Goal: Task Accomplishment & Management: Use online tool/utility

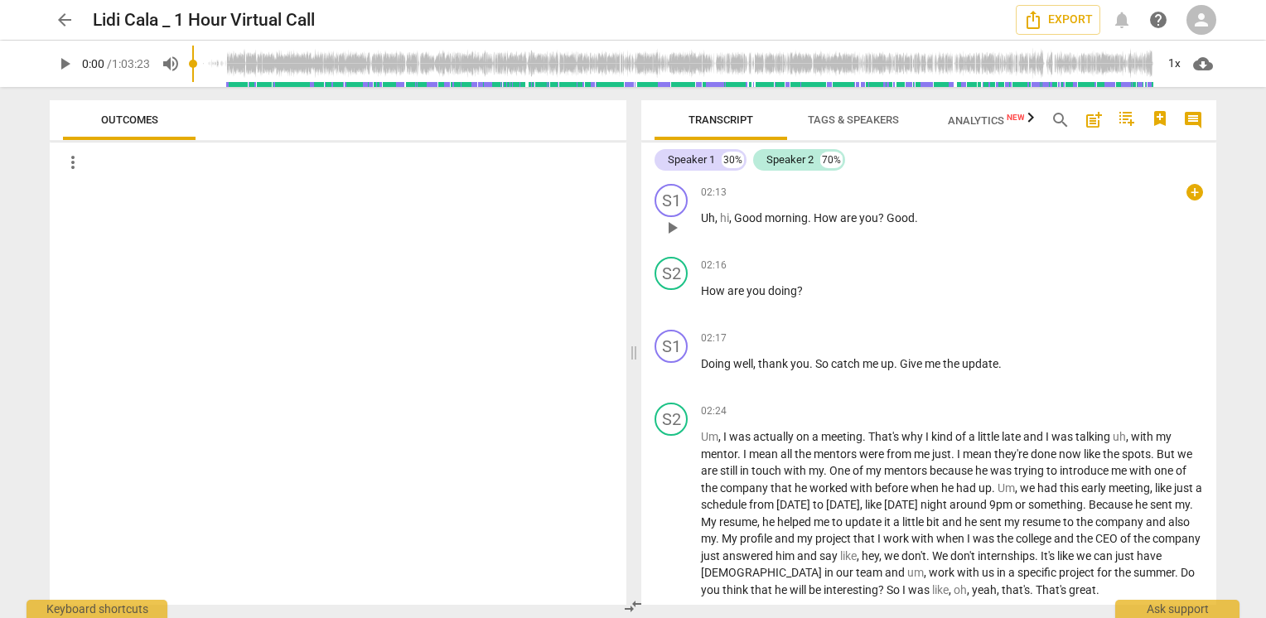
scroll to position [249, 0]
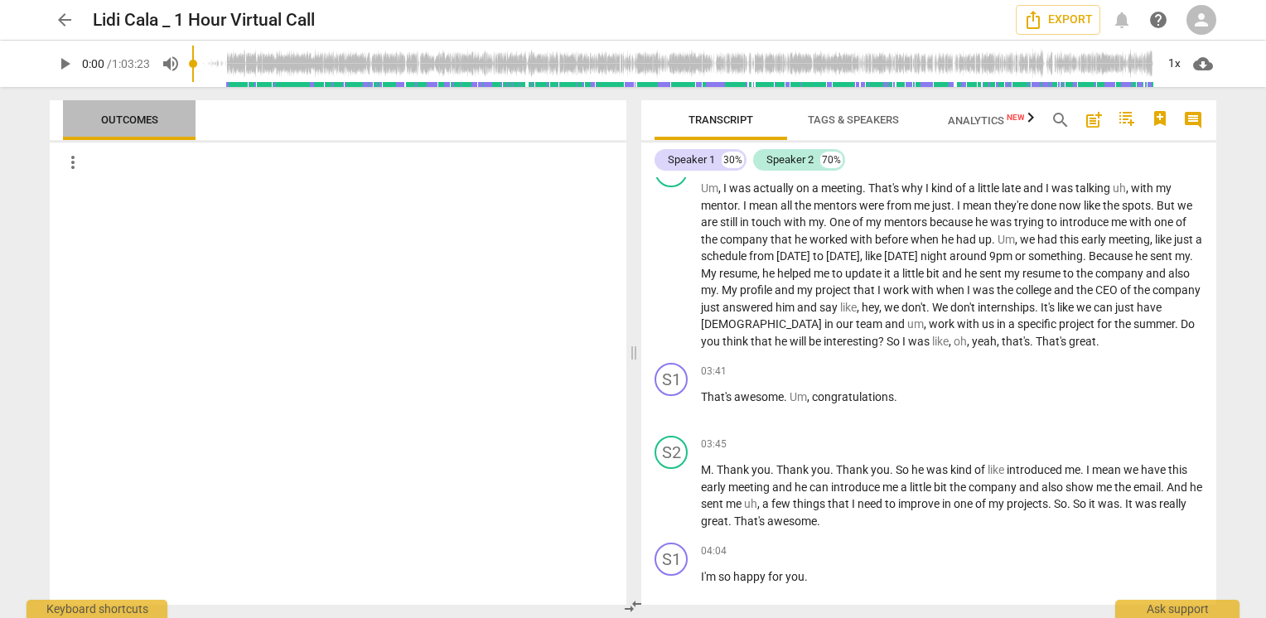
click at [133, 119] on span "Outcomes" at bounding box center [129, 120] width 57 height 12
click at [824, 217] on span "." at bounding box center [827, 221] width 6 height 13
drag, startPoint x: 1090, startPoint y: 123, endPoint x: 1067, endPoint y: 120, distance: 22.5
click at [1067, 120] on div "search post_add comment" at bounding box center [1127, 120] width 166 height 40
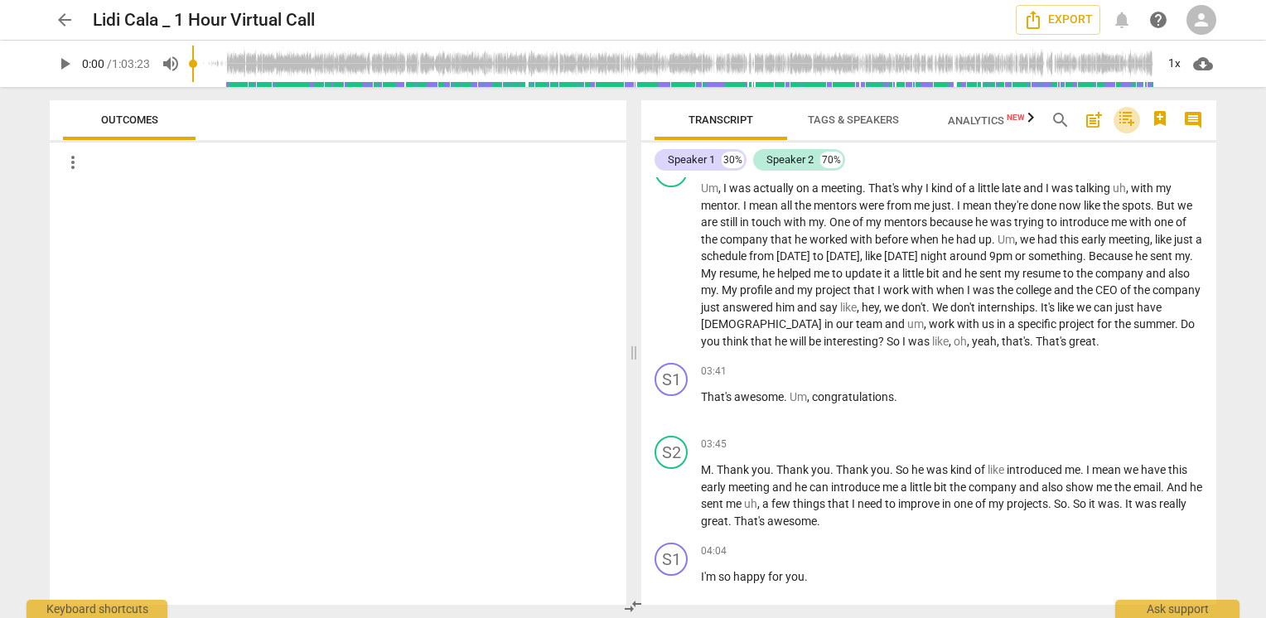
click at [1125, 122] on icon "button" at bounding box center [1127, 119] width 15 height 14
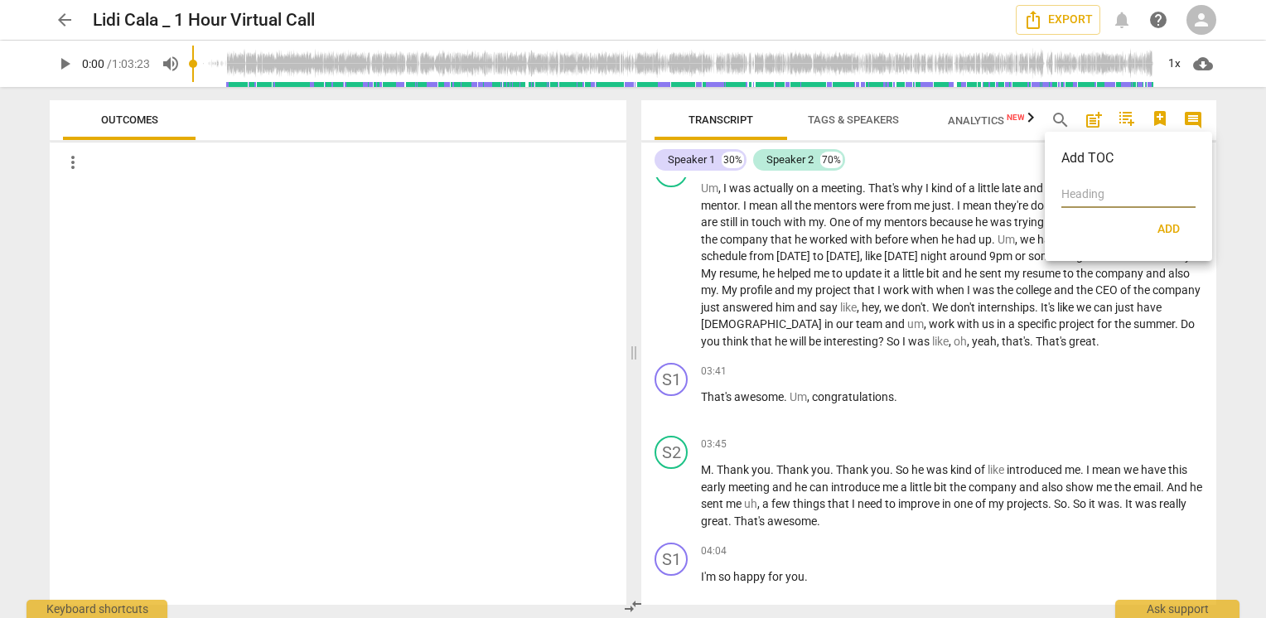
click at [1125, 122] on div at bounding box center [633, 309] width 1266 height 618
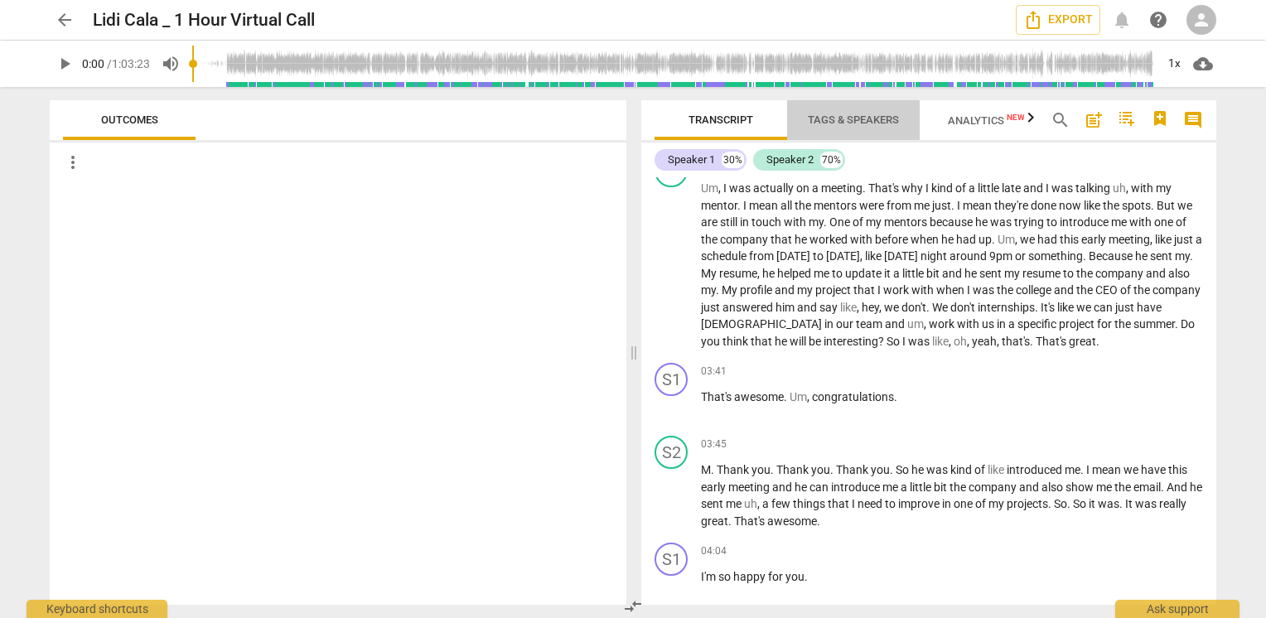
click at [864, 116] on span "Tags & Speakers" at bounding box center [853, 120] width 91 height 12
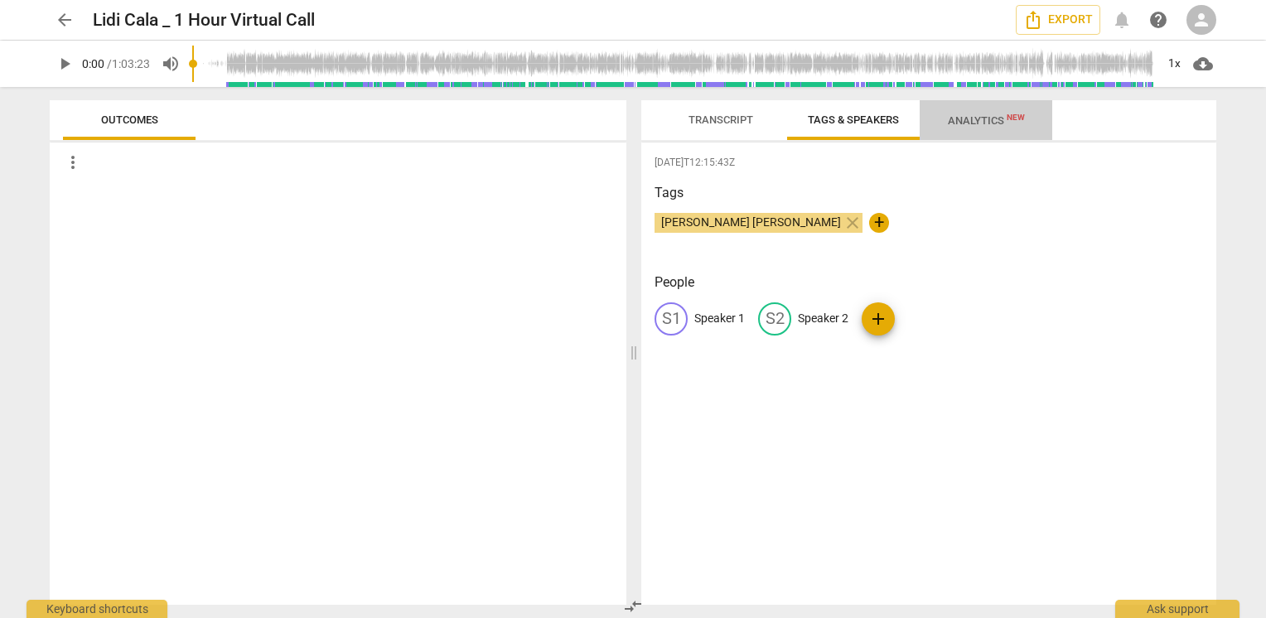
click at [973, 116] on span "Analytics New" at bounding box center [986, 120] width 77 height 12
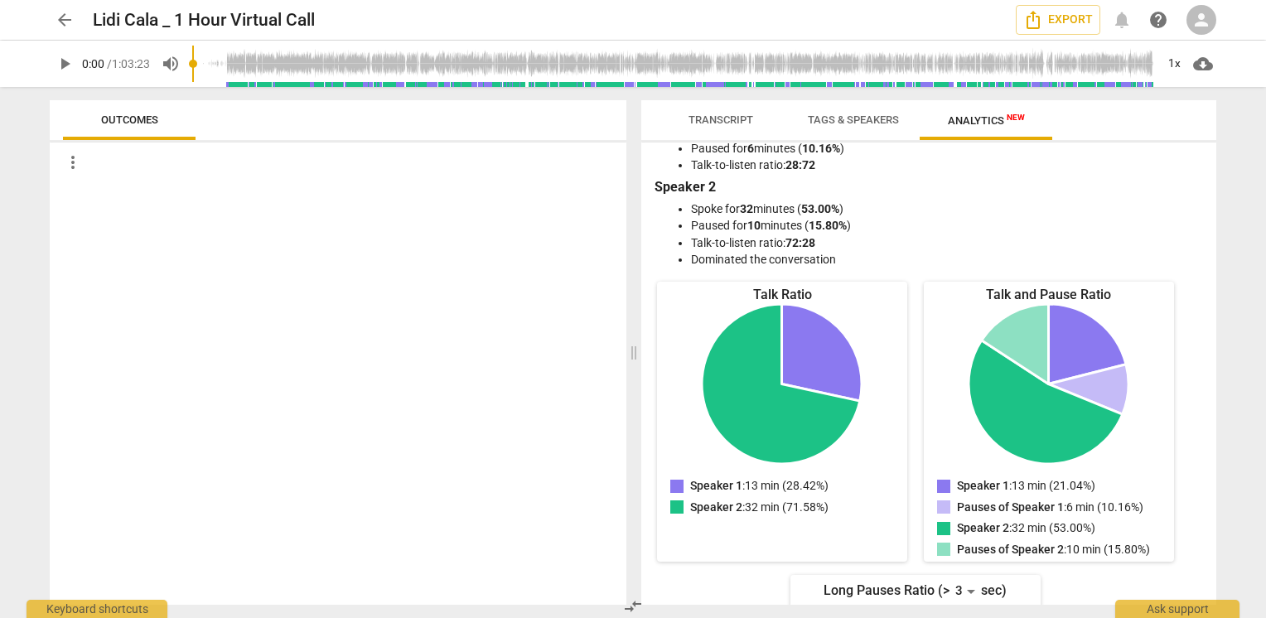
scroll to position [0, 0]
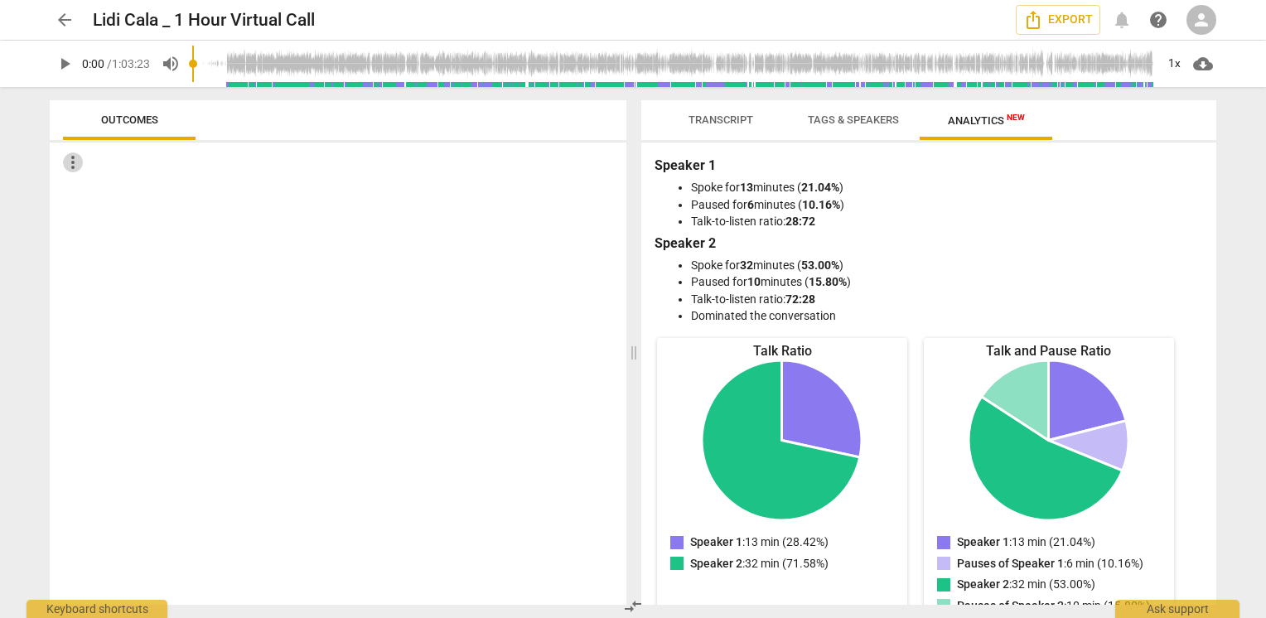
click at [73, 163] on span "more_vert" at bounding box center [73, 162] width 20 height 20
click at [114, 124] on div at bounding box center [633, 309] width 1266 height 618
click at [116, 114] on span "Outcomes" at bounding box center [129, 120] width 57 height 12
click at [716, 119] on span "Transcript" at bounding box center [721, 120] width 65 height 12
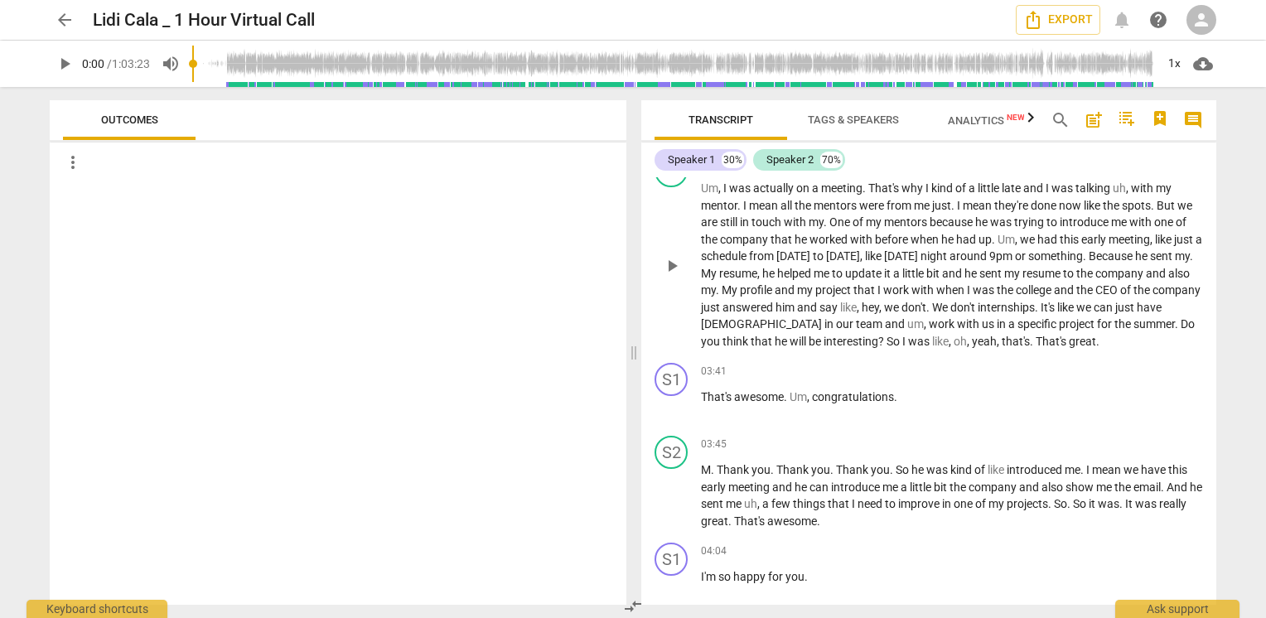
click at [858, 249] on span "[DATE]" at bounding box center [843, 255] width 34 height 13
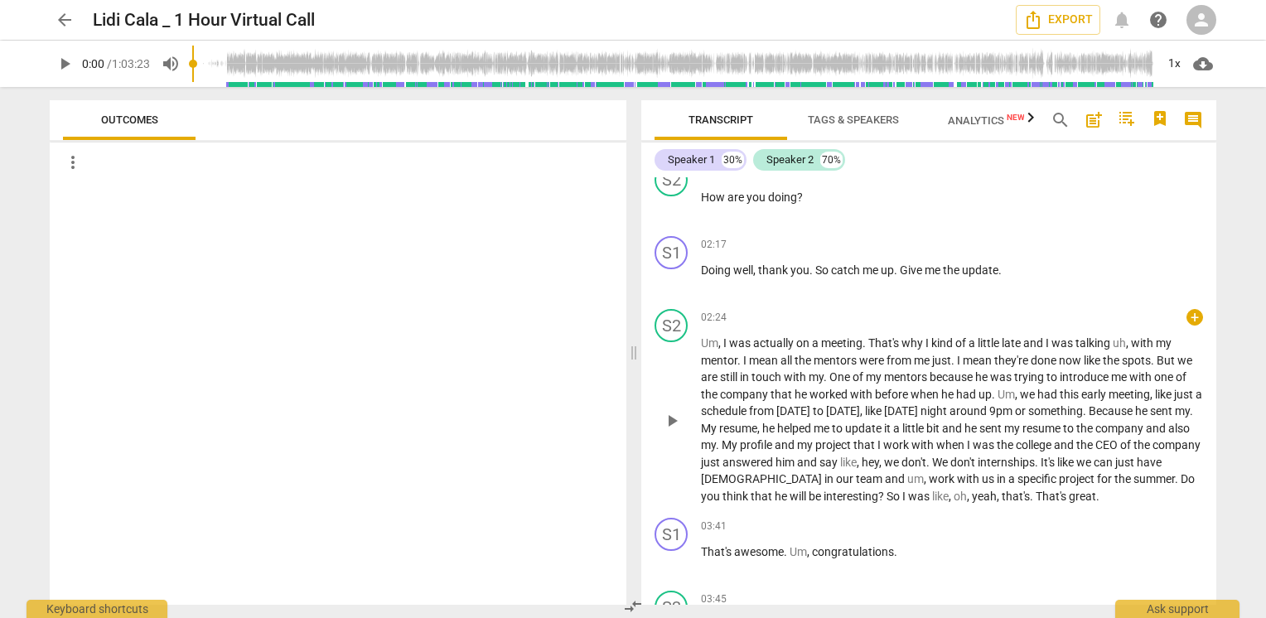
scroll to position [83, 0]
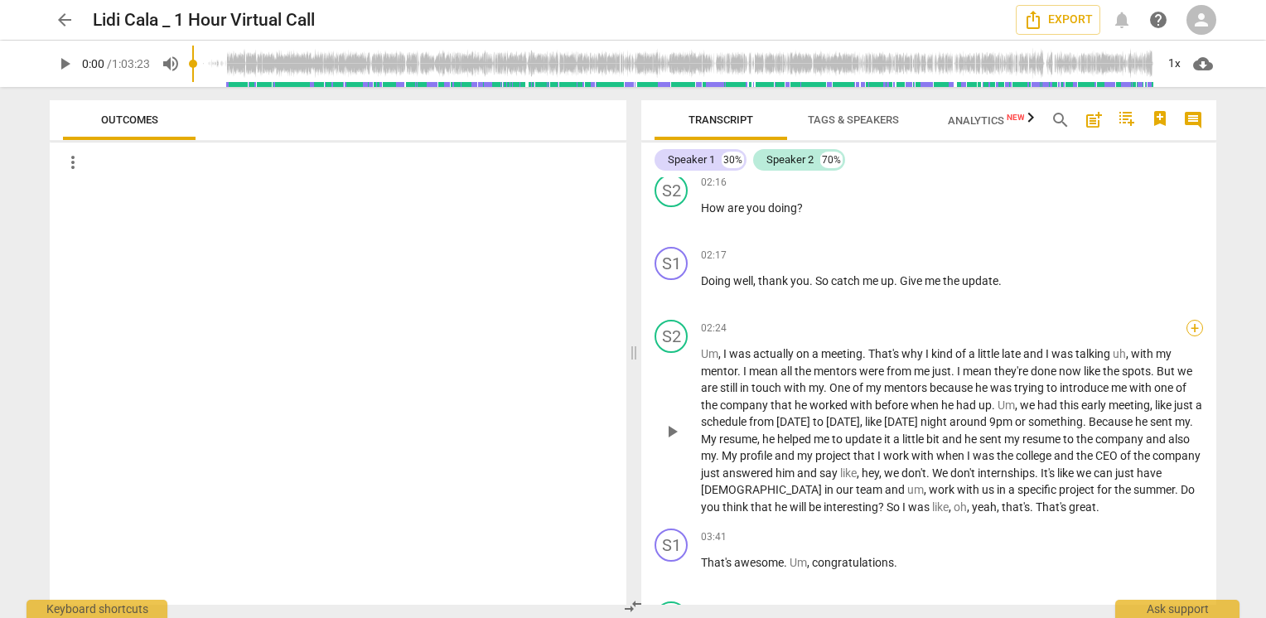
click at [1190, 330] on div "+" at bounding box center [1195, 328] width 17 height 17
click at [1190, 328] on div at bounding box center [1188, 326] width 13 height 13
click at [1097, 334] on div at bounding box center [633, 309] width 1266 height 618
click at [1187, 331] on div "+" at bounding box center [1195, 328] width 17 height 17
click at [1185, 331] on div at bounding box center [1188, 326] width 13 height 13
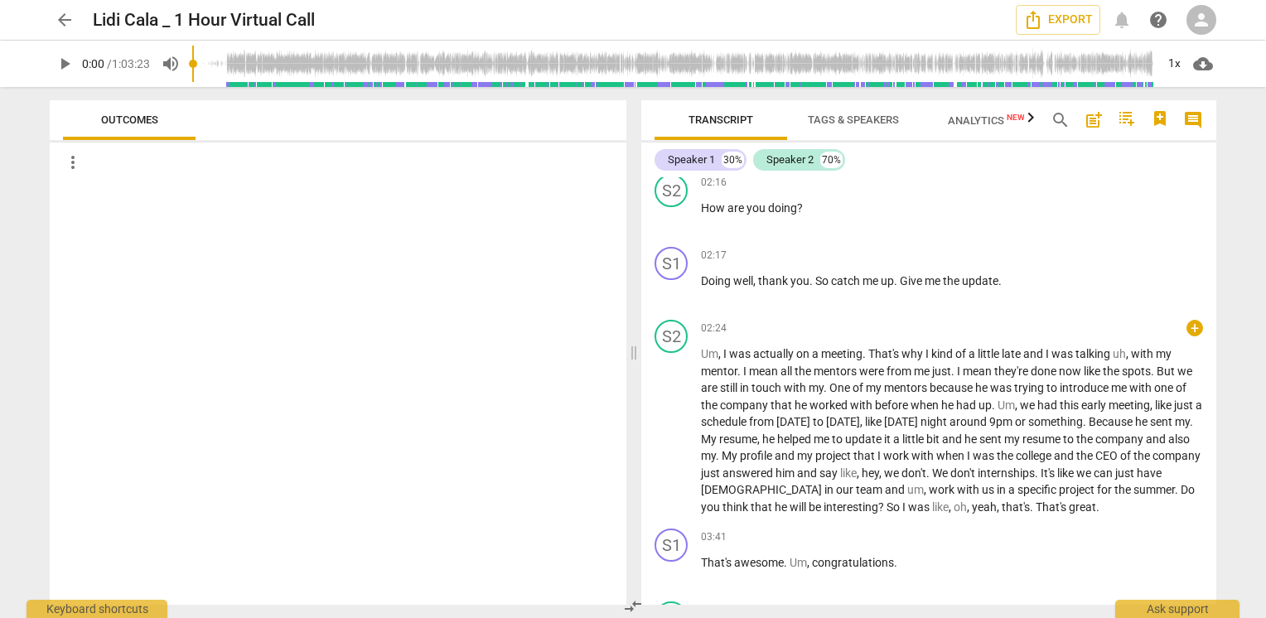
click at [829, 278] on div at bounding box center [633, 309] width 1266 height 618
click at [1091, 123] on span "post_add" at bounding box center [1094, 120] width 20 height 20
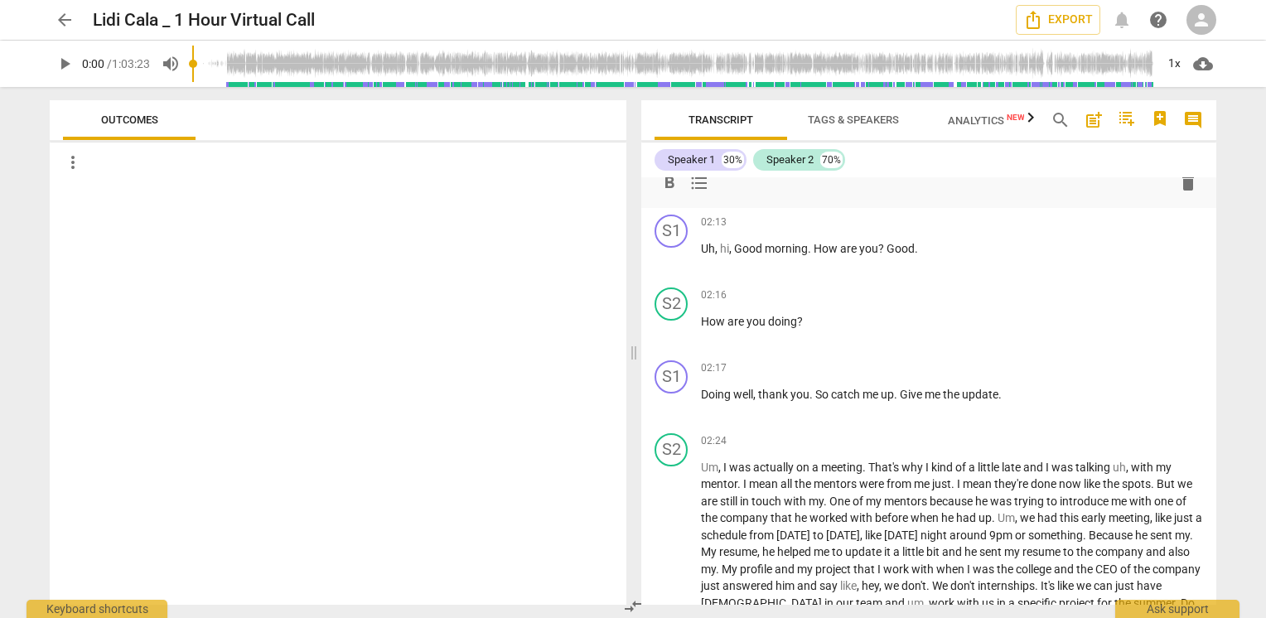
scroll to position [0, 0]
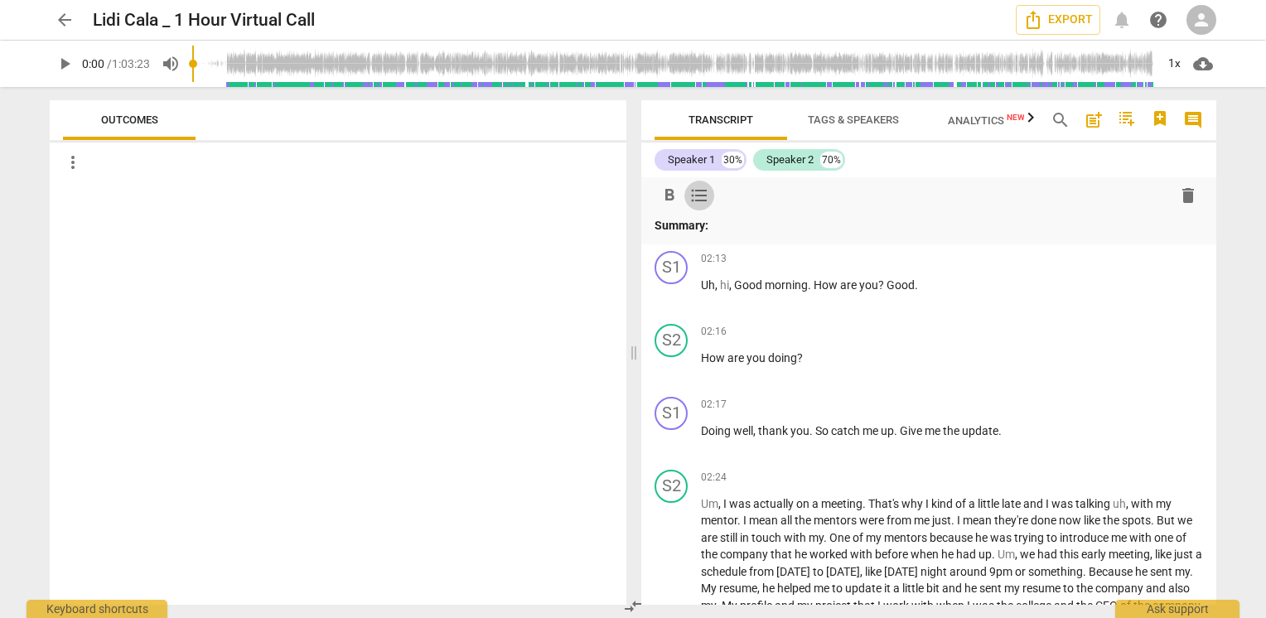
click at [695, 191] on span "format_list_bulleted" at bounding box center [700, 196] width 20 height 20
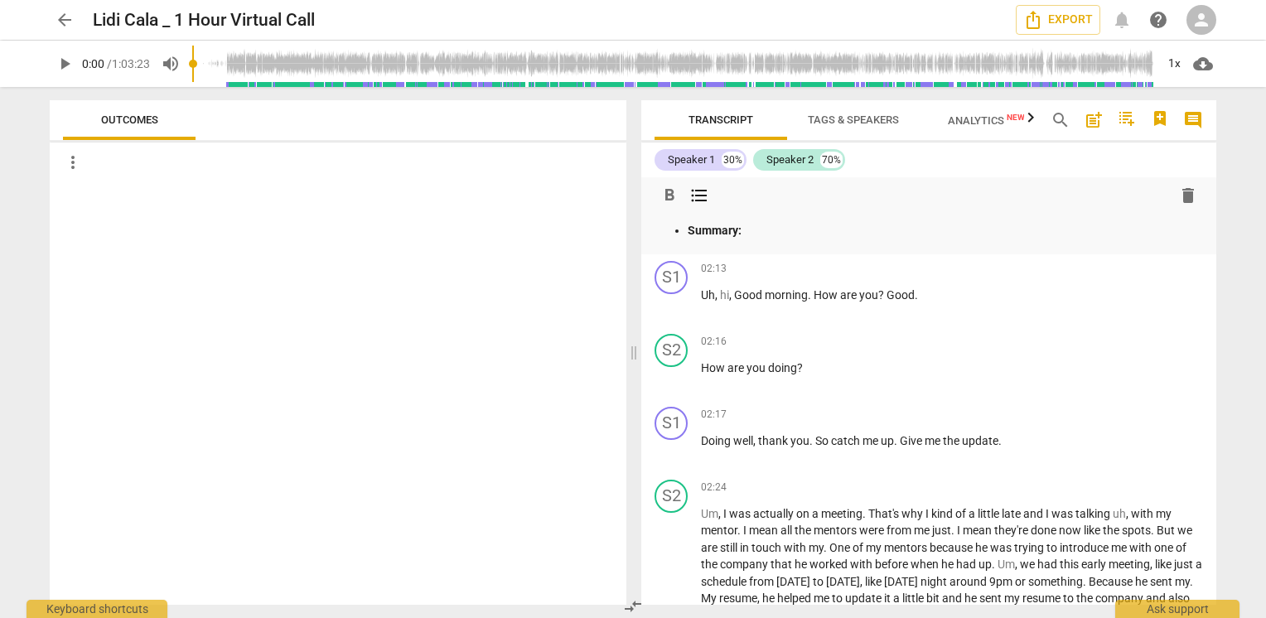
click at [695, 191] on span "format_list_bulleted" at bounding box center [700, 196] width 20 height 20
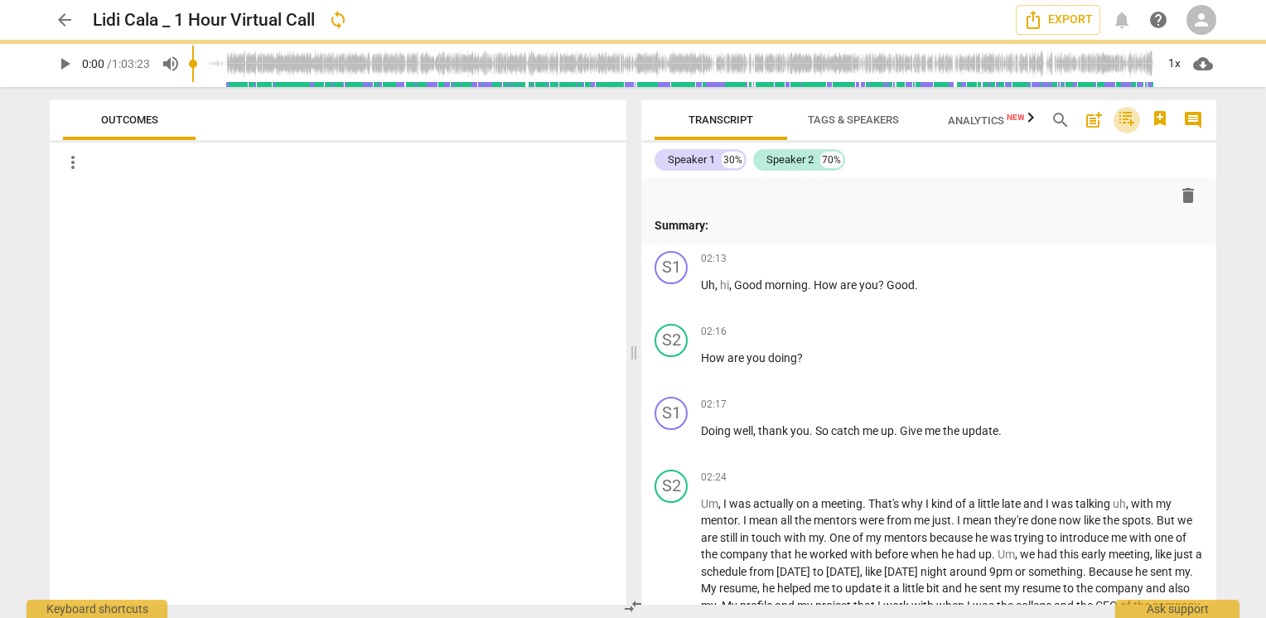
click at [1123, 121] on icon "button" at bounding box center [1127, 119] width 15 height 14
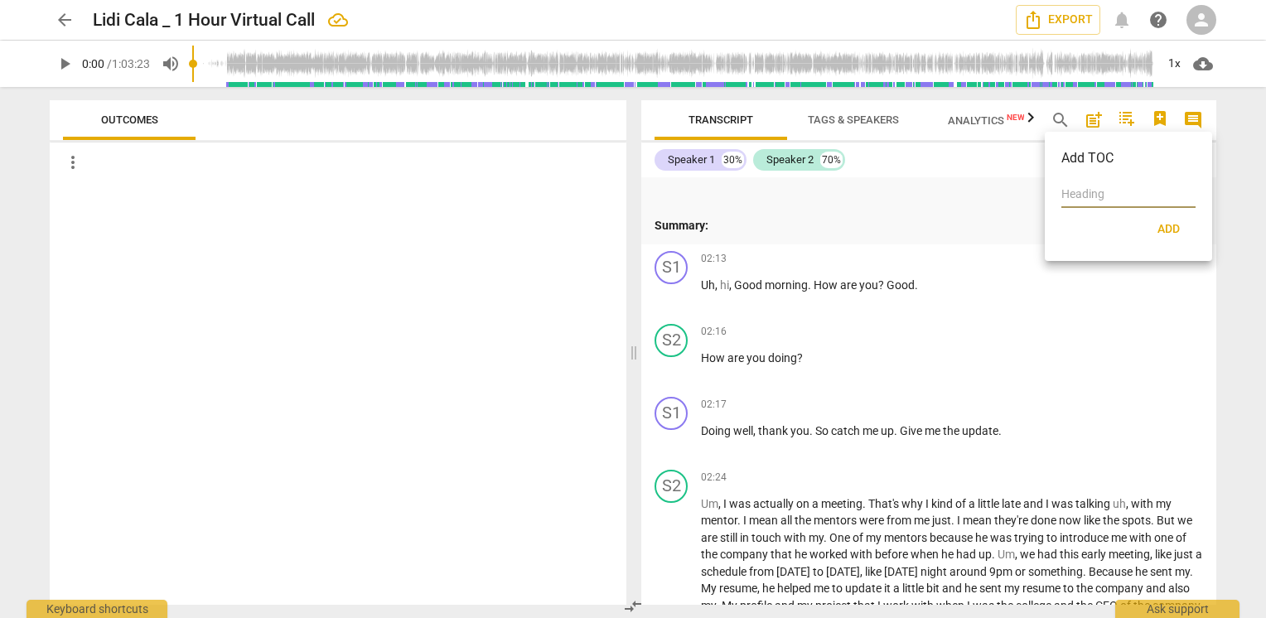
click at [916, 210] on div at bounding box center [633, 309] width 1266 height 618
click at [1207, 19] on span "person" at bounding box center [1202, 20] width 20 height 20
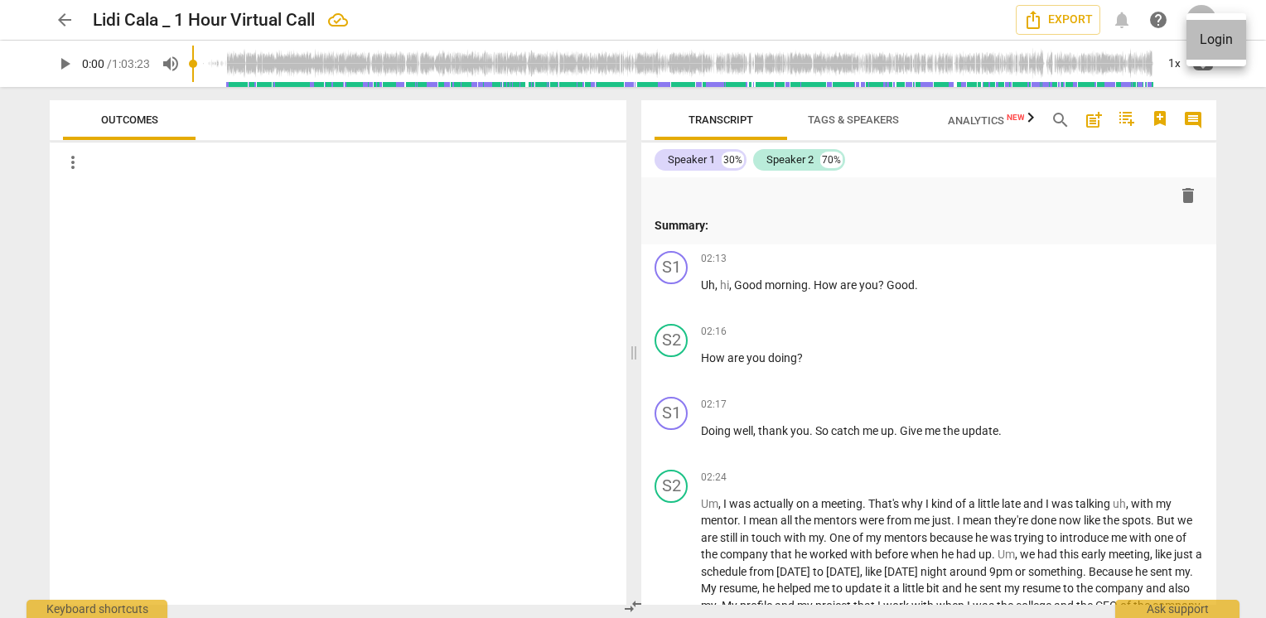
drag, startPoint x: 1207, startPoint y: 19, endPoint x: 1219, endPoint y: 48, distance: 31.6
click at [1219, 48] on li "Login" at bounding box center [1217, 40] width 60 height 40
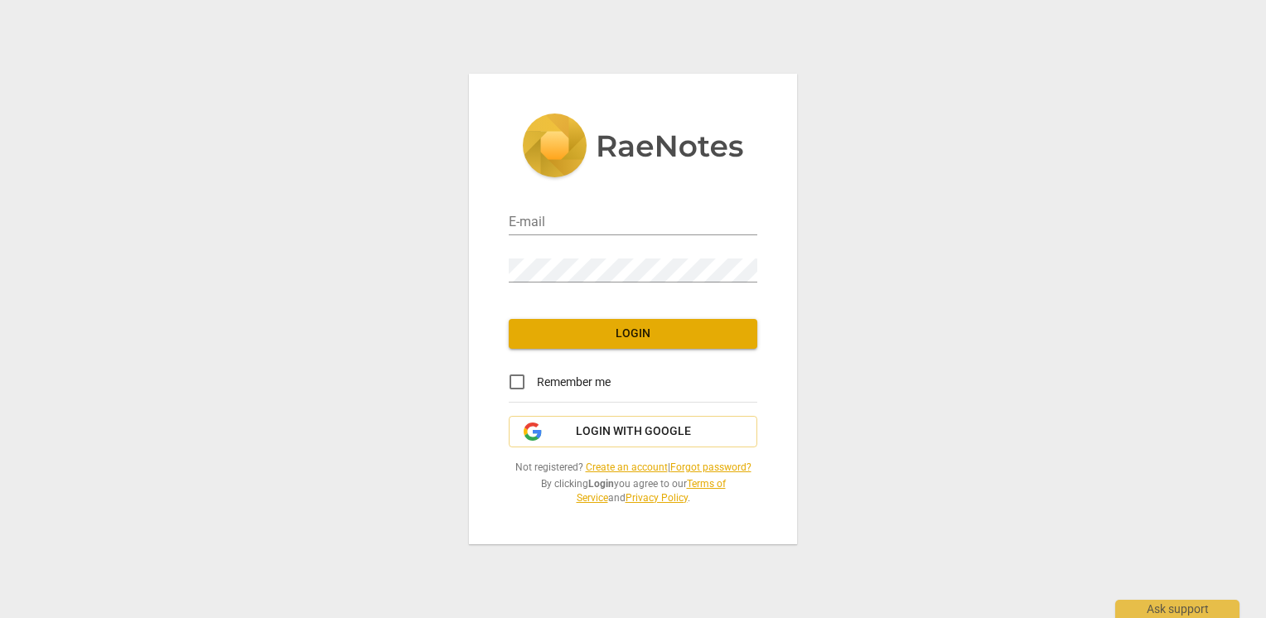
click at [1219, 46] on div "E-mail Password Login Remember me Login with Google Not registered? Create an a…" at bounding box center [633, 309] width 1266 height 618
type input "[PERSON_NAME][EMAIL_ADDRESS][DOMAIN_NAME]"
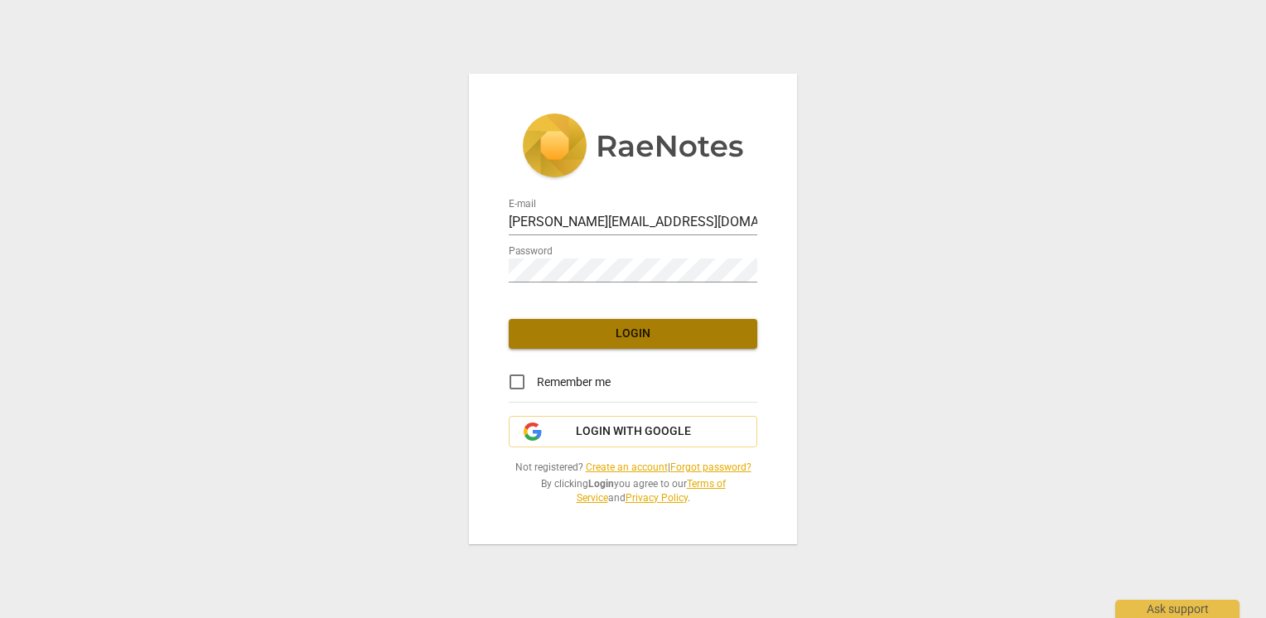
click at [636, 341] on span "Login" at bounding box center [633, 334] width 222 height 17
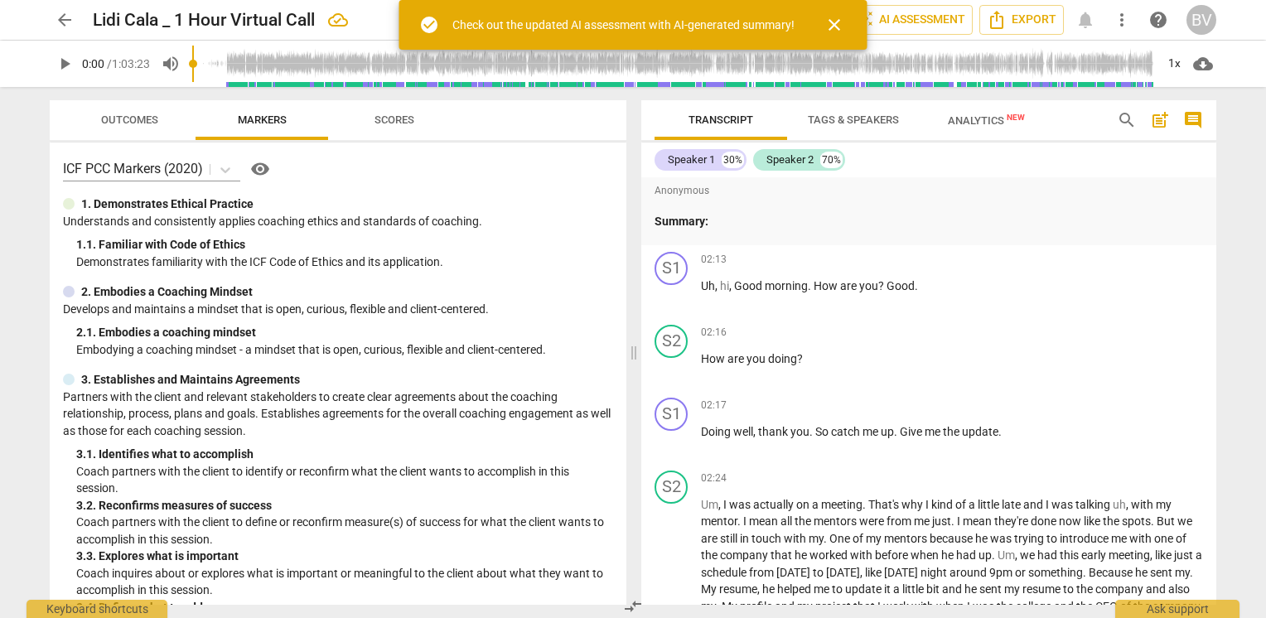
click at [831, 22] on span "close" at bounding box center [835, 25] width 20 height 20
